Goal: Task Accomplishment & Management: Complete application form

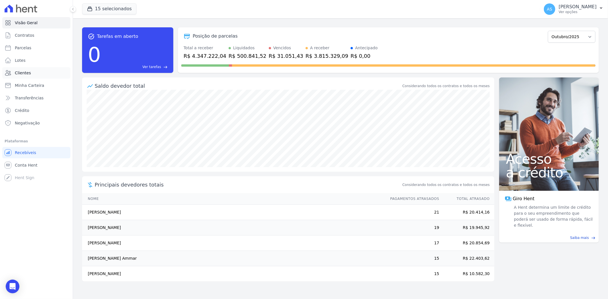
click at [24, 74] on span "Clientes" at bounding box center [23, 73] width 16 height 6
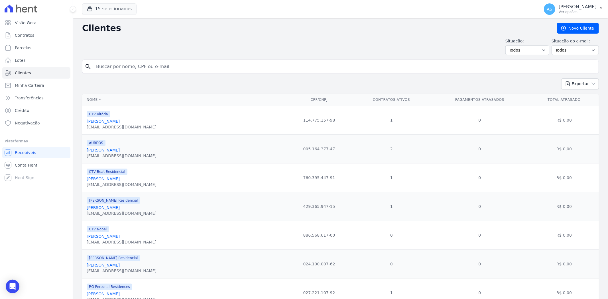
click at [112, 70] on input "search" at bounding box center [344, 66] width 503 height 11
type input "[PERSON_NAME] Domingues"
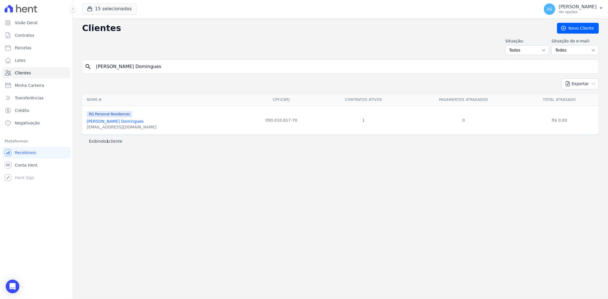
click at [121, 122] on link "Rejane De Morais Domingues" at bounding box center [115, 121] width 57 height 5
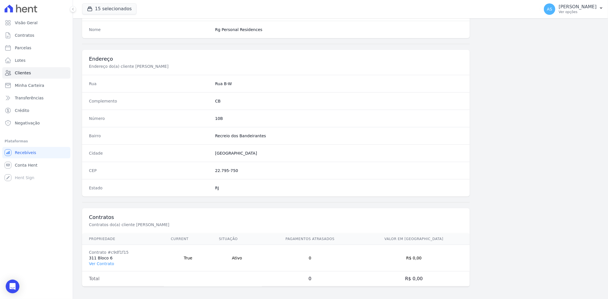
scroll to position [235, 0]
click at [97, 262] on link "Ver Contrato" at bounding box center [101, 262] width 25 height 5
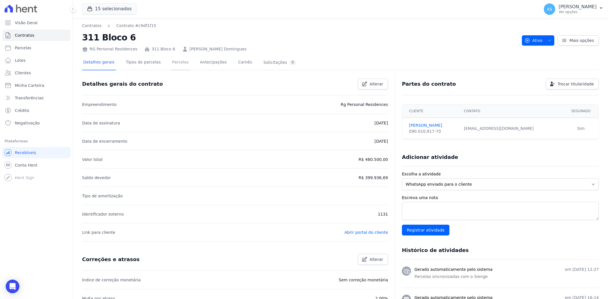
click at [172, 63] on link "Parcelas" at bounding box center [180, 62] width 19 height 15
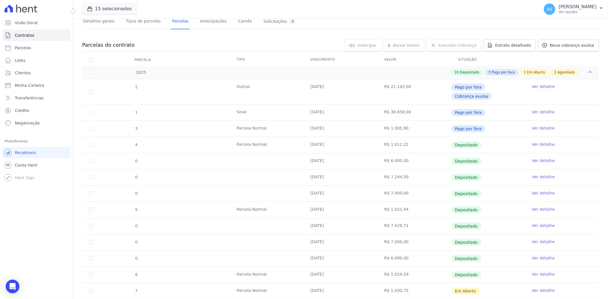
scroll to position [138, 0]
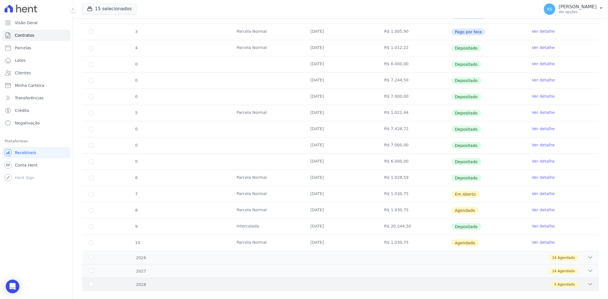
click at [587, 282] on icon at bounding box center [590, 285] width 6 height 6
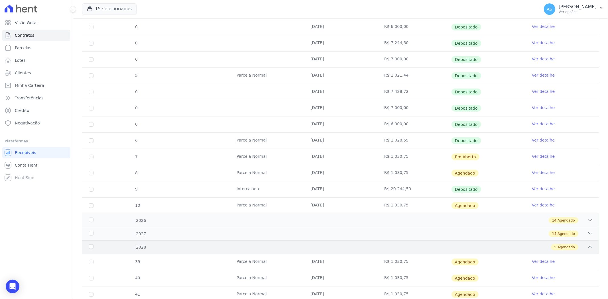
scroll to position [219, 0]
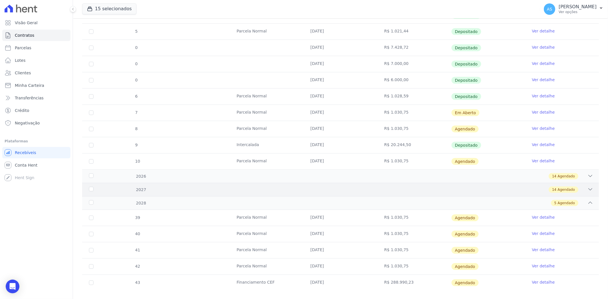
click at [587, 187] on icon at bounding box center [590, 190] width 6 height 6
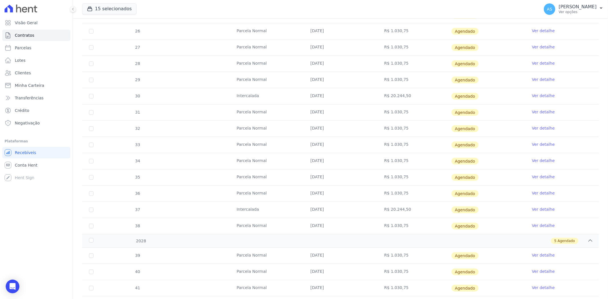
scroll to position [409, 0]
click at [545, 93] on link "Ver detalhe" at bounding box center [543, 96] width 23 height 6
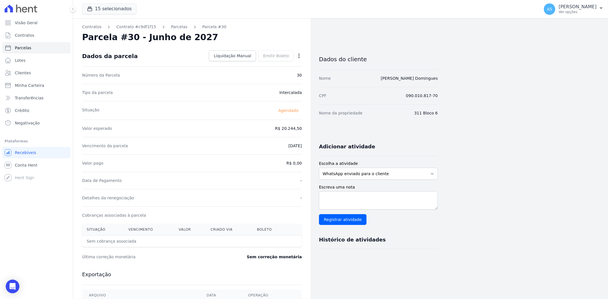
click at [300, 55] on icon "button" at bounding box center [299, 56] width 6 height 6
click at [260, 65] on link "Alterar" at bounding box center [274, 63] width 50 height 10
drag, startPoint x: 269, startPoint y: 130, endPoint x: 309, endPoint y: 130, distance: 39.3
click at [309, 130] on div "Contratos Contrato #c9df1f15 Parcelas Parcela #30 Parcela #30 - Junho de 2027 C…" at bounding box center [192, 201] width 238 height 366
type input "20614.93"
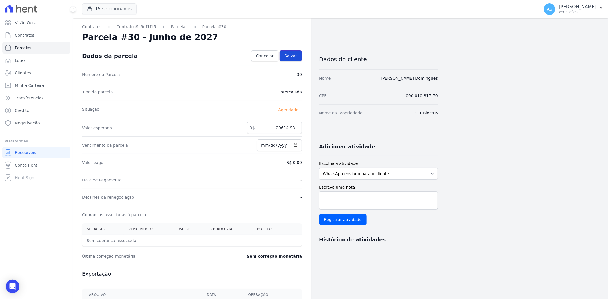
click at [287, 54] on span "Salvar" at bounding box center [290, 56] width 13 height 6
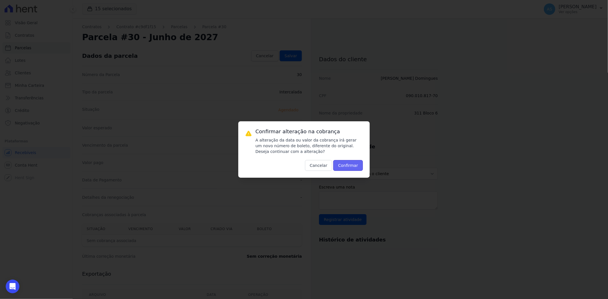
click at [346, 162] on button "Confirmar" at bounding box center [348, 165] width 30 height 11
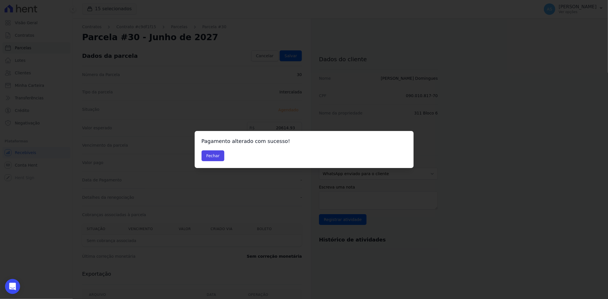
click at [13, 284] on icon "Open Intercom Messenger" at bounding box center [12, 286] width 7 height 7
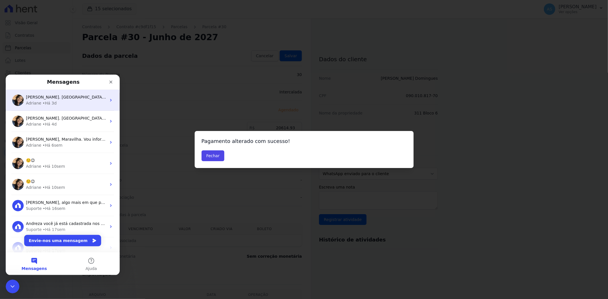
click at [51, 99] on div "Prontinho Andreza. Parcela descartada. ; )" at bounding box center [66, 97] width 80 height 6
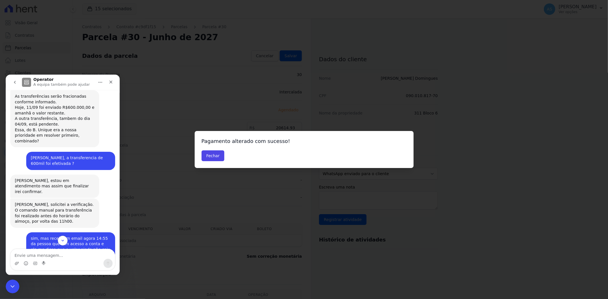
scroll to position [1727, 0]
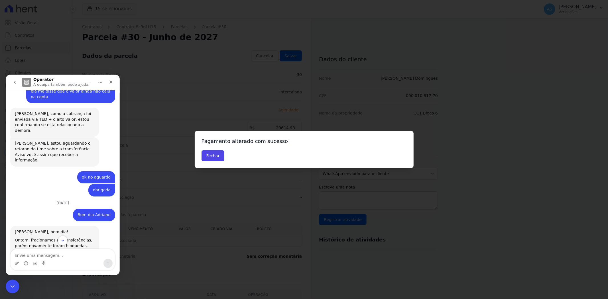
click at [17, 84] on button "go back" at bounding box center [14, 82] width 11 height 11
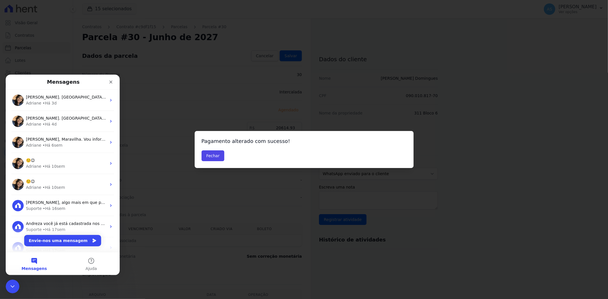
scroll to position [0, 0]
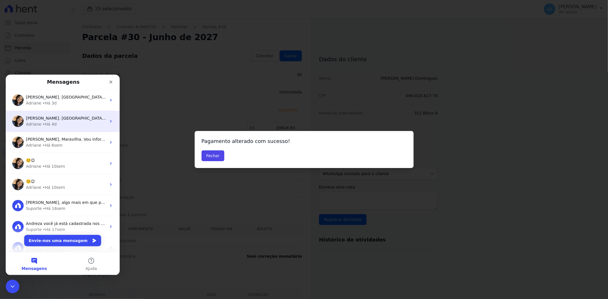
click at [62, 116] on span "[PERSON_NAME]. [GEOGRAPHIC_DATA] ; )" at bounding box center [67, 118] width 83 height 5
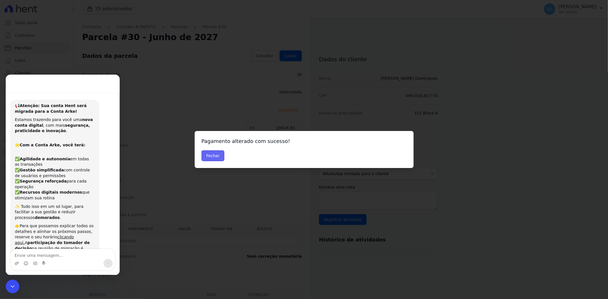
click at [207, 156] on button "Fechar" at bounding box center [212, 155] width 23 height 11
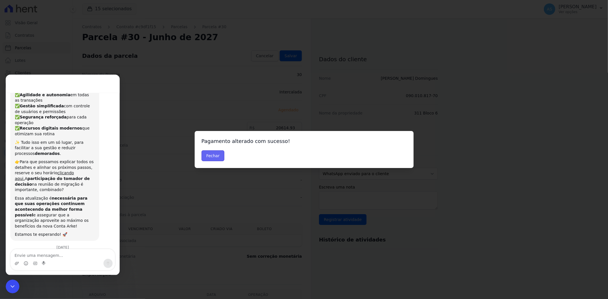
scroll to position [76, 0]
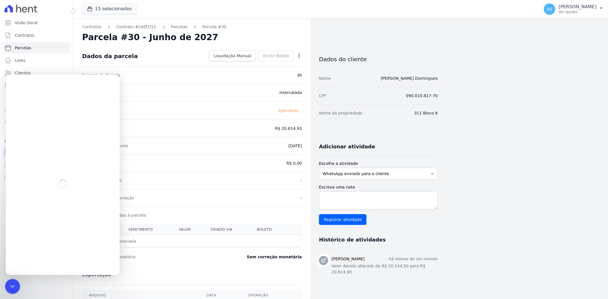
click at [11, 283] on icon "Fechar mensagem da Intercom" at bounding box center [11, 285] width 7 height 7
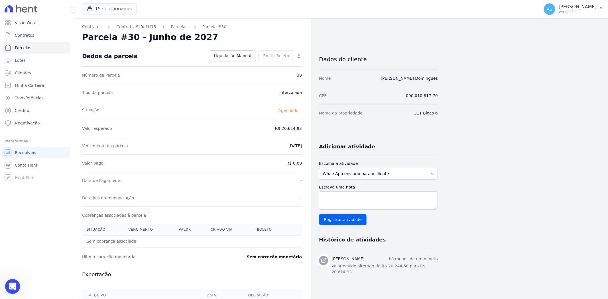
scroll to position [329, 0]
click at [14, 286] on icon "Abrir mensagem da Intercom" at bounding box center [11, 285] width 9 height 9
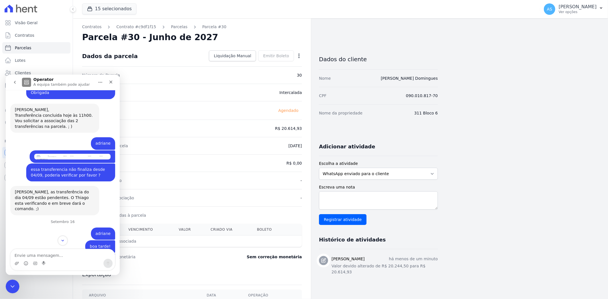
scroll to position [1620, 0]
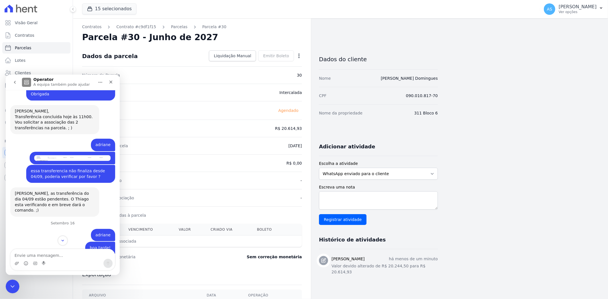
click at [17, 257] on textarea "Envie uma mensagem..." at bounding box center [63, 254] width 104 height 10
type textarea "b"
type textarea "Bom dia [PERSON_NAME], voce conseguiu ver aquela questão sobre atualizar as par…"
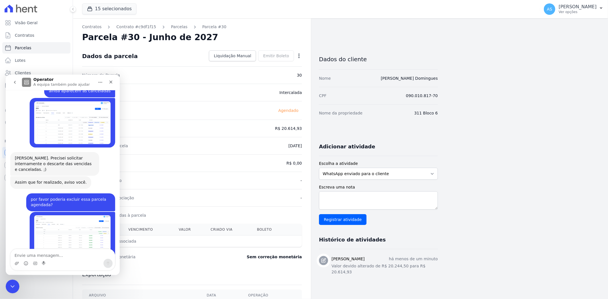
scroll to position [5360, 0]
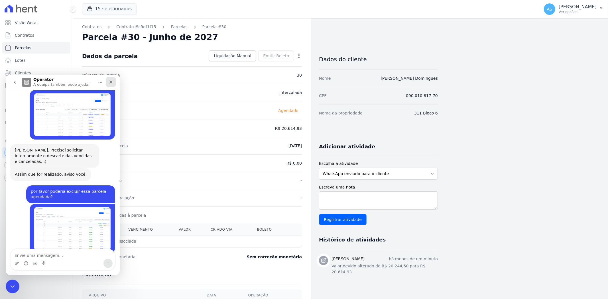
click at [109, 82] on icon "Fechar" at bounding box center [111, 81] width 5 height 5
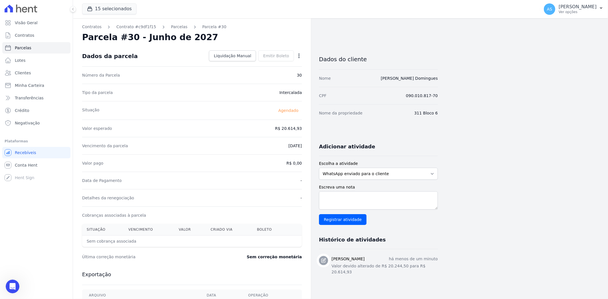
drag, startPoint x: 170, startPoint y: 27, endPoint x: 152, endPoint y: 30, distance: 18.3
click at [171, 27] on link "Parcelas" at bounding box center [179, 27] width 17 height 6
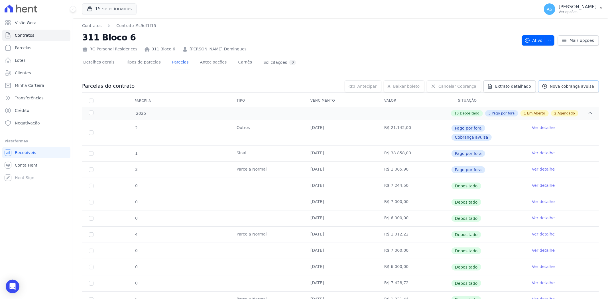
click at [566, 85] on span "Nova cobrança avulsa" at bounding box center [572, 86] width 44 height 6
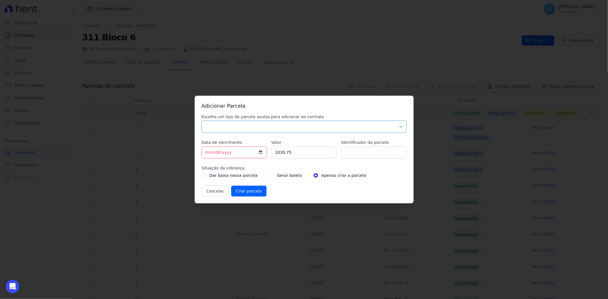
click at [216, 124] on select "Parcela Normal Sinal Caução Intercalada Chaves Pré Chaves Pós Chaves Taxas Quit…" at bounding box center [303, 127] width 205 height 12
select select "advance"
click at [201, 121] on select "Parcela Normal Sinal Caução Intercalada Chaves Pré Chaves Pós Chaves Taxas Quit…" at bounding box center [303, 127] width 205 height 12
click at [259, 151] on input "[DATE]" at bounding box center [233, 152] width 65 height 12
type input "[DATE]"
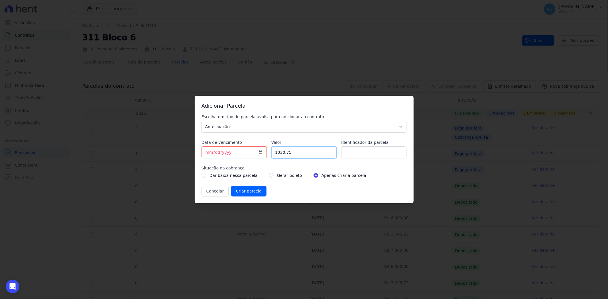
drag, startPoint x: 293, startPoint y: 151, endPoint x: 247, endPoint y: 158, distance: 46.4
click at [247, 158] on div "Escolha um tipo de parcela avulsa para adicionar ao contrato Parcela Normal Sin…" at bounding box center [303, 155] width 205 height 83
type input "6900.00"
click at [356, 154] on input "Identificador da parcela" at bounding box center [373, 152] width 65 height 12
paste input "Parte da semestral de [DATE]"
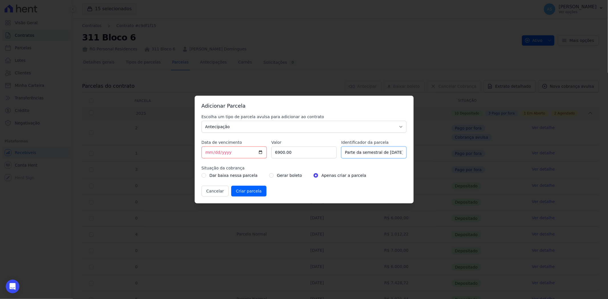
scroll to position [0, 1]
type input "Parte da semestral de [DATE]"
click at [269, 176] on input "radio" at bounding box center [271, 175] width 5 height 5
radio input "true"
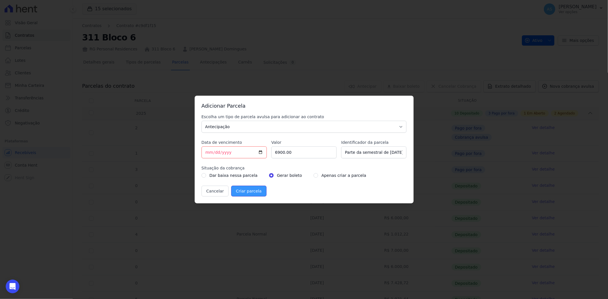
click at [250, 192] on input "Criar parcela" at bounding box center [248, 191] width 35 height 11
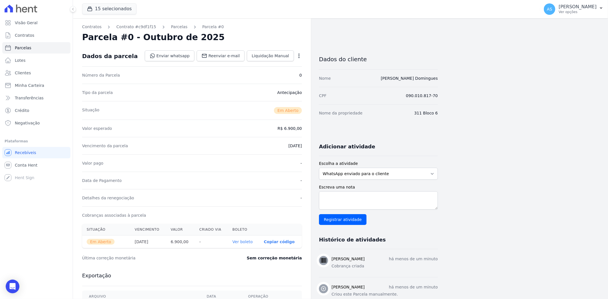
click at [241, 242] on link "Ver boleto" at bounding box center [242, 242] width 20 height 5
click at [171, 27] on link "Parcelas" at bounding box center [179, 27] width 17 height 6
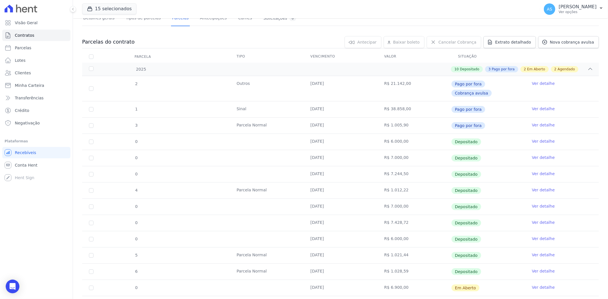
scroll to position [28, 0]
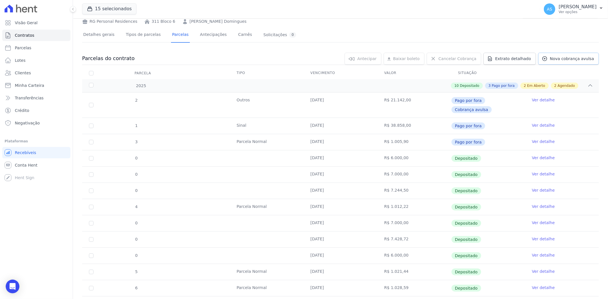
click at [564, 58] on span "Nova cobrança avulsa" at bounding box center [572, 59] width 44 height 6
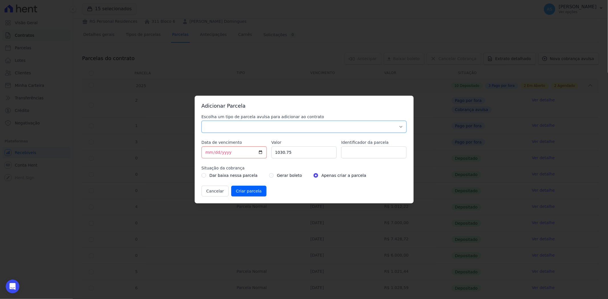
click at [223, 126] on select "Parcela Normal Sinal Caução Intercalada Chaves Pré Chaves Pós Chaves Taxas Quit…" at bounding box center [303, 127] width 205 height 12
select select "advance"
click at [201, 121] on select "Parcela Normal Sinal Caução Intercalada Chaves Pré Chaves Pós Chaves Taxas Quit…" at bounding box center [303, 127] width 205 height 12
click at [260, 151] on input "[DATE]" at bounding box center [233, 152] width 65 height 12
type input "[DATE]"
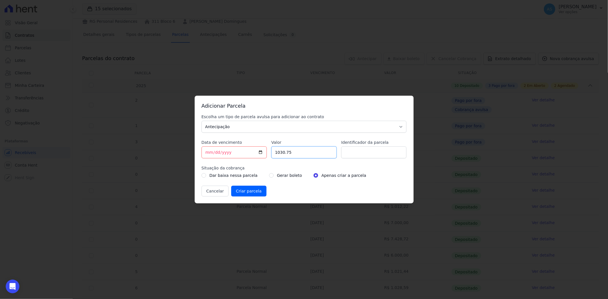
drag, startPoint x: 296, startPoint y: 151, endPoint x: 248, endPoint y: 161, distance: 48.9
click at [248, 161] on div "Escolha um tipo de parcela avulsa para adicionar ao contrato Parcela Normal Sin…" at bounding box center [303, 155] width 205 height 83
click at [295, 158] on input "6800" at bounding box center [303, 152] width 65 height 12
type input "6800.00"
click at [370, 153] on input "Identificador da parcela" at bounding box center [373, 152] width 65 height 12
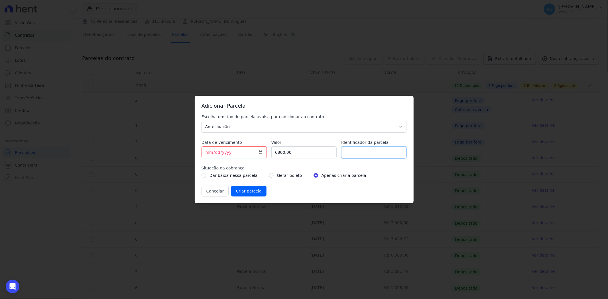
paste input "Parte da semestral de [DATE]"
type input "Parte da semestral de [DATE]"
click at [269, 176] on input "radio" at bounding box center [271, 175] width 5 height 5
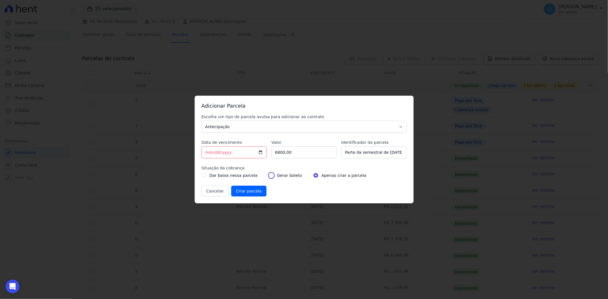
radio input "true"
click at [240, 190] on input "Criar parcela" at bounding box center [248, 191] width 35 height 11
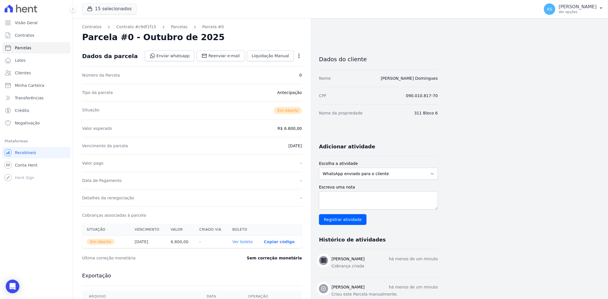
click at [239, 241] on link "Ver boleto" at bounding box center [242, 242] width 20 height 5
click at [172, 26] on link "Parcelas" at bounding box center [179, 27] width 17 height 6
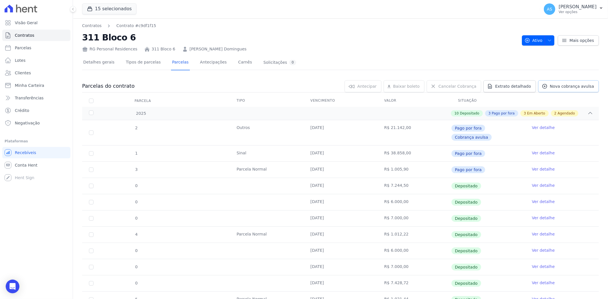
click at [561, 84] on span "Nova cobrança avulsa" at bounding box center [572, 86] width 44 height 6
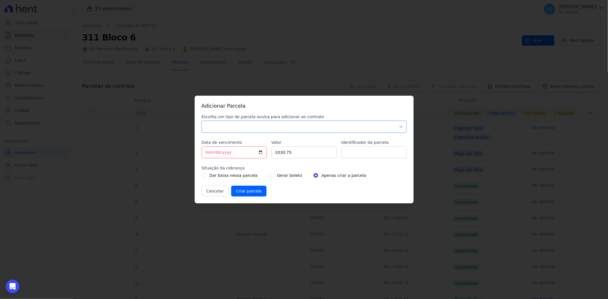
click at [238, 126] on select "Parcela Normal Sinal Caução Intercalada Chaves Pré Chaves Pós Chaves Taxas Quit…" at bounding box center [303, 127] width 205 height 12
select select "advance"
click at [201, 121] on select "Parcela Normal Sinal Caução Intercalada Chaves Pré Chaves Pós Chaves Taxas Quit…" at bounding box center [303, 127] width 205 height 12
click at [260, 150] on input "[DATE]" at bounding box center [233, 152] width 65 height 12
type input "[DATE]"
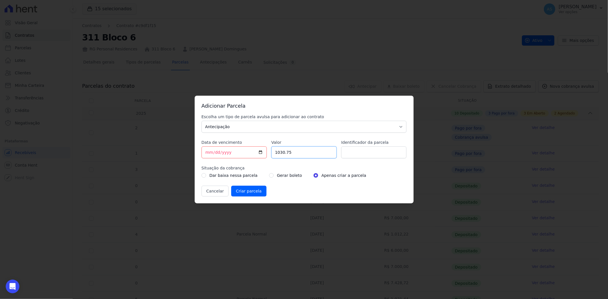
drag, startPoint x: 301, startPoint y: 152, endPoint x: 232, endPoint y: 161, distance: 69.8
click at [232, 161] on div "Escolha um tipo de parcela avulsa para adicionar ao contrato Parcela Normal Sin…" at bounding box center [303, 155] width 205 height 83
type input "6914.93"
click at [368, 153] on input "Identificador da parcela" at bounding box center [373, 152] width 65 height 12
paste input "Parte da semestral de [DATE]"
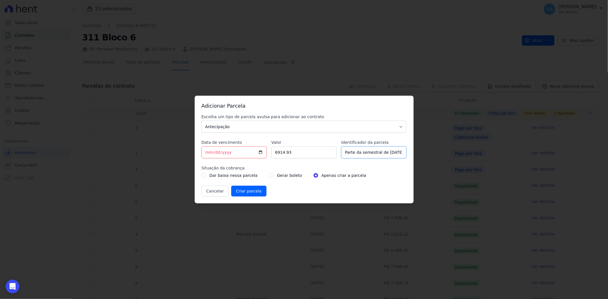
scroll to position [0, 1]
type input "Parte da semestral de [DATE]"
click at [269, 176] on input "radio" at bounding box center [271, 175] width 5 height 5
radio input "true"
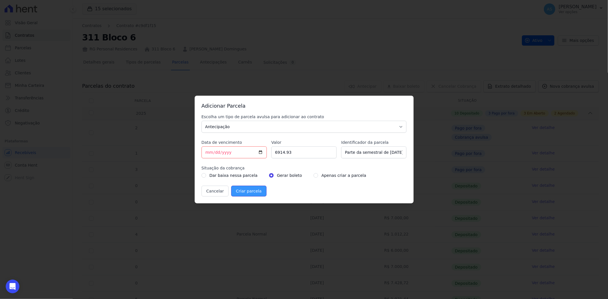
click at [244, 193] on input "Criar parcela" at bounding box center [248, 191] width 35 height 11
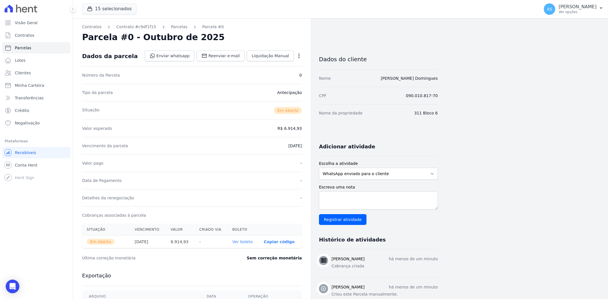
click at [244, 240] on link "Ver boleto" at bounding box center [242, 242] width 20 height 5
